Goal: Complete application form

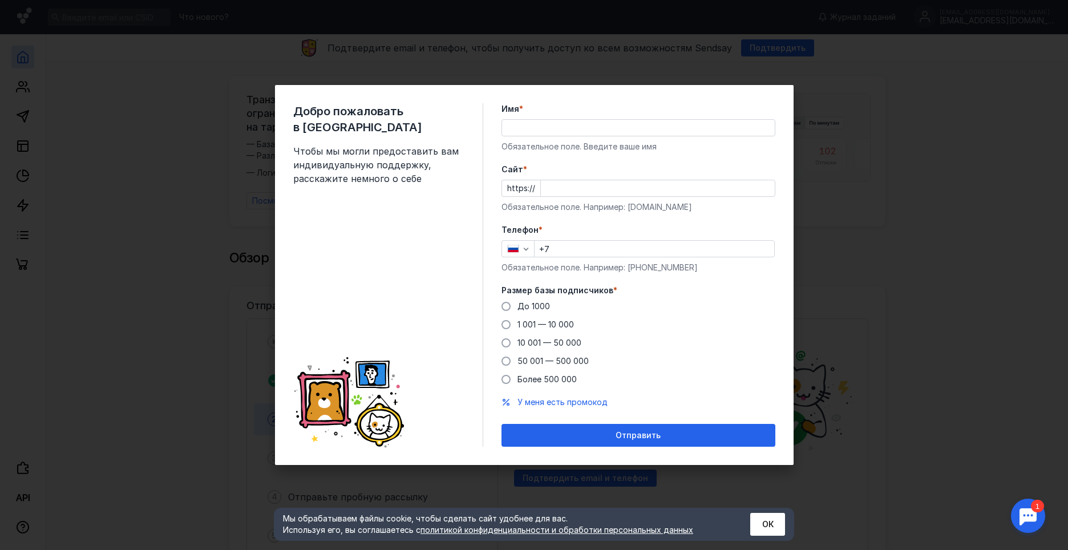
click at [593, 141] on div "Обязательное поле. Введите ваше имя" at bounding box center [638, 146] width 274 height 11
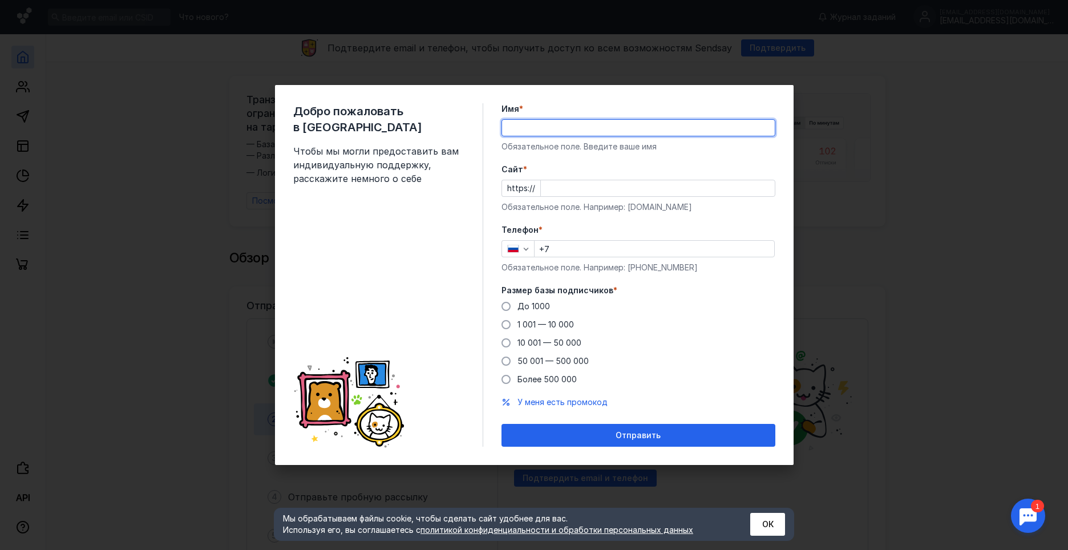
click at [592, 135] on input "Имя *" at bounding box center [638, 128] width 273 height 16
type input "L"
type input "[PERSON_NAME]"
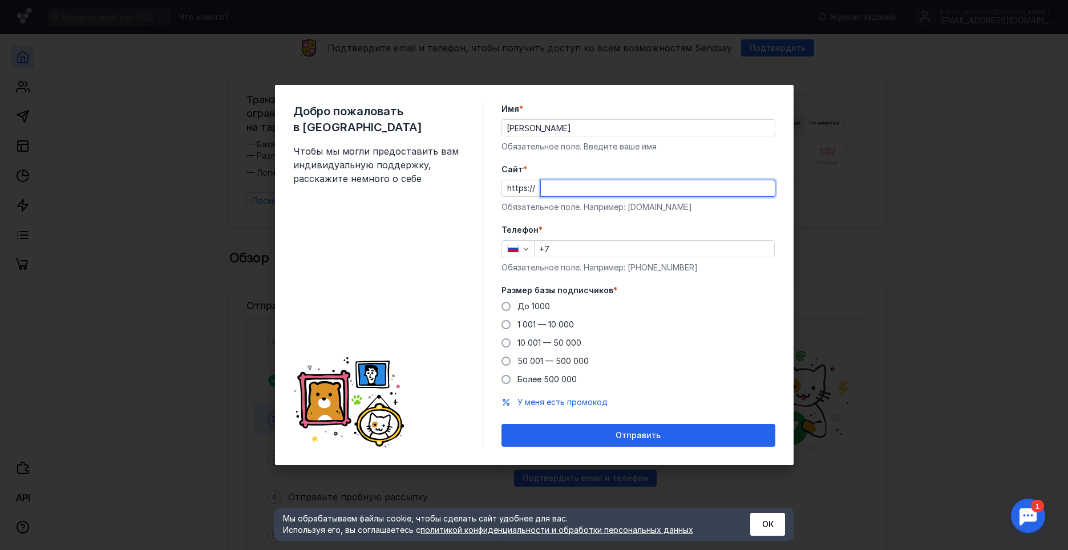
click at [576, 184] on input "Cайт *" at bounding box center [658, 188] width 234 height 16
type input "[DOMAIN_NAME]"
click at [616, 248] on input "+7" at bounding box center [655, 249] width 240 height 16
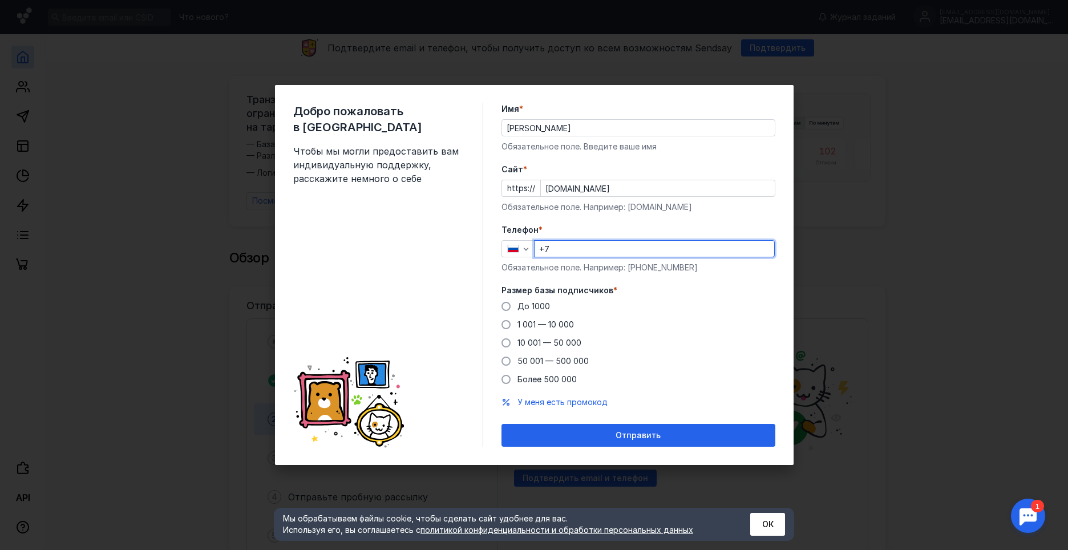
click at [593, 247] on input "+7" at bounding box center [655, 249] width 240 height 16
click at [591, 252] on input "+7" at bounding box center [655, 249] width 240 height 16
click at [595, 252] on input "+7" at bounding box center [655, 249] width 240 height 16
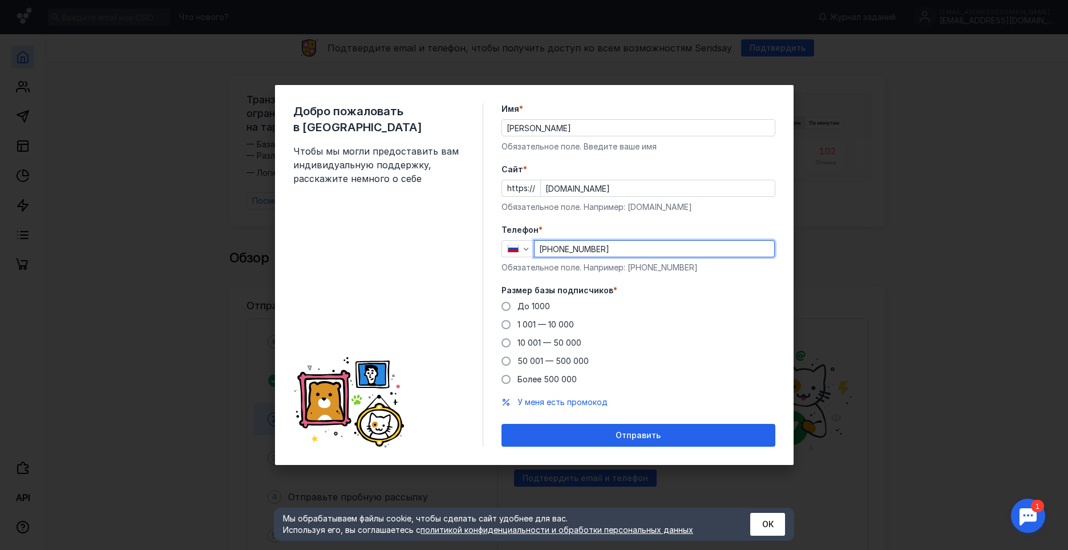
type input "[PHONE_NUMBER]"
click at [662, 304] on div "До [DATE] 1 001 — 10 000 10 001 — 50 000 50 001 — 500 000 Более 500 000" at bounding box center [638, 343] width 274 height 84
click at [507, 343] on span at bounding box center [505, 342] width 9 height 9
click at [0, 0] on input "10 001 — 50 000" at bounding box center [0, 0] width 0 height 0
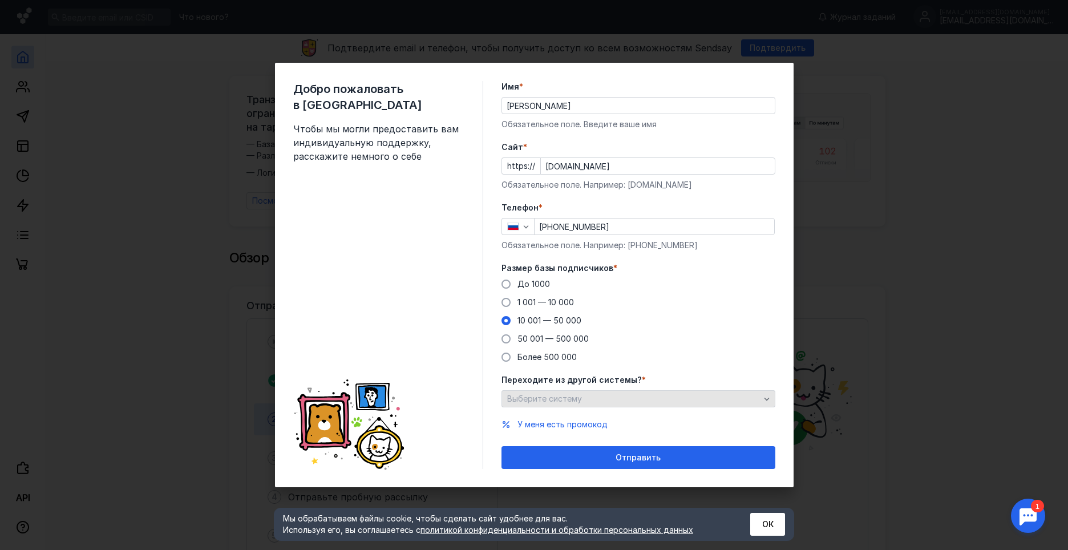
click at [691, 398] on div "Выберите систему" at bounding box center [633, 399] width 258 height 10
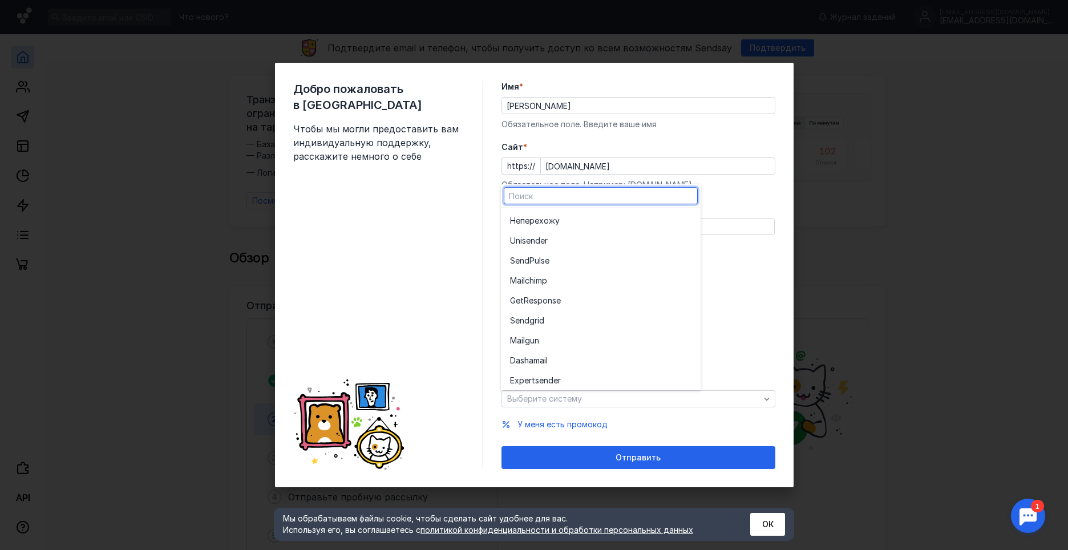
click at [726, 198] on form "Имя * [PERSON_NAME] поле. Введите ваше имя [PERSON_NAME] * https:// [DOMAIN_NAM…" at bounding box center [638, 275] width 274 height 388
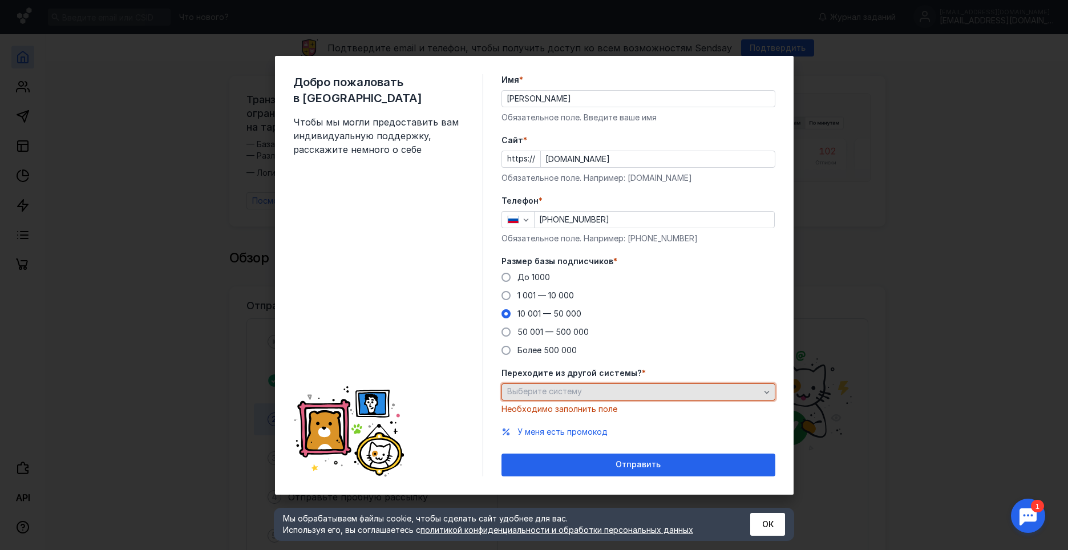
click at [573, 398] on div "Выберите систему" at bounding box center [638, 391] width 274 height 17
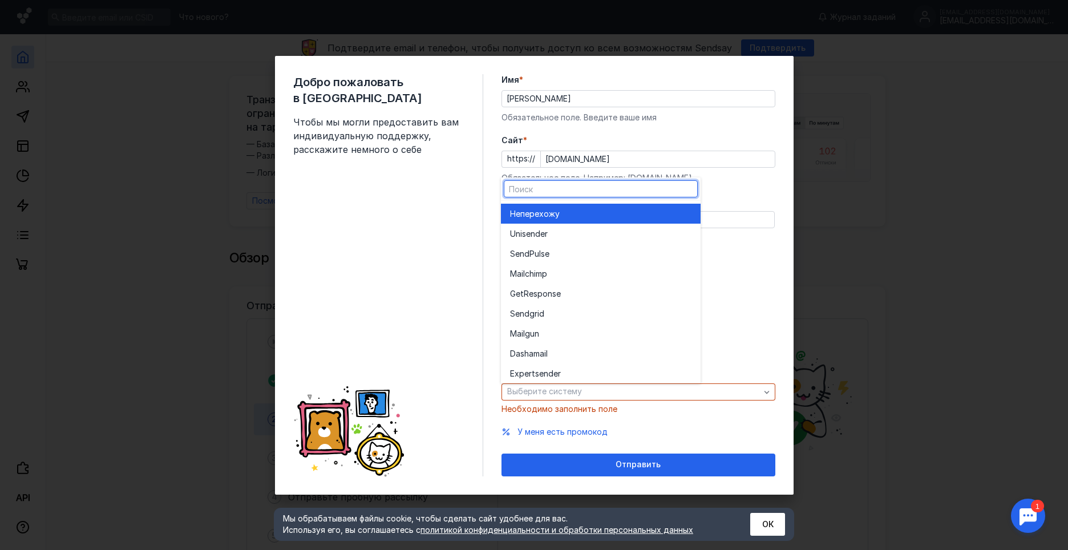
click at [563, 217] on div "Не перехожу" at bounding box center [600, 213] width 181 height 11
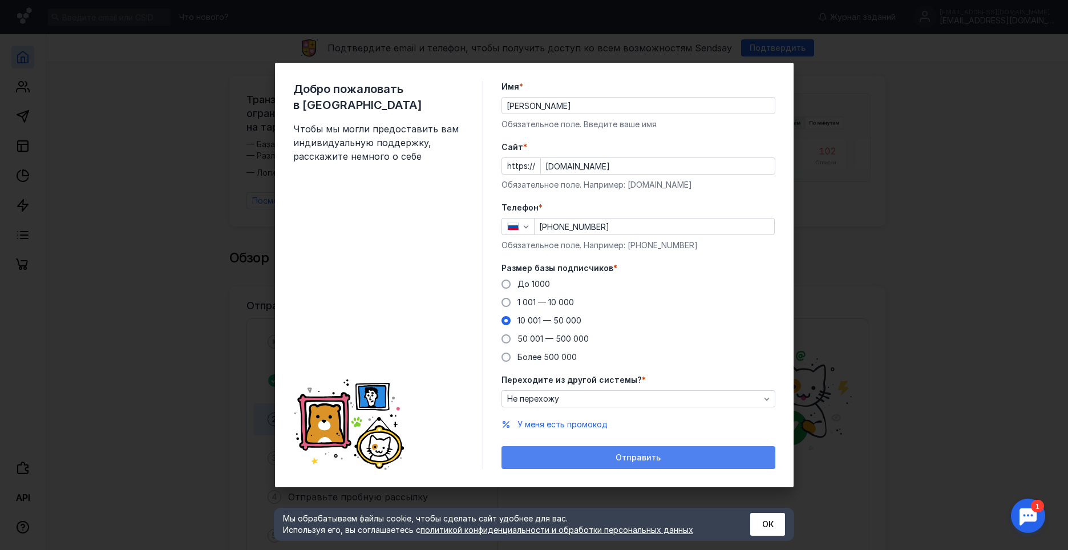
click at [613, 451] on div "Отправить" at bounding box center [638, 457] width 274 height 23
